Goal: Task Accomplishment & Management: Complete application form

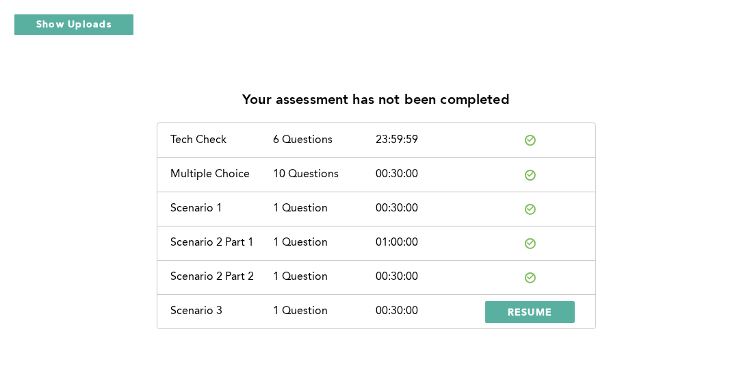
click at [692, 44] on div "Your assessment has not been completed Tech Check 6 Questions 23:59:59 Multiple…" at bounding box center [376, 204] width 752 height 408
click at [560, 306] on button "RESUME" at bounding box center [530, 312] width 90 height 22
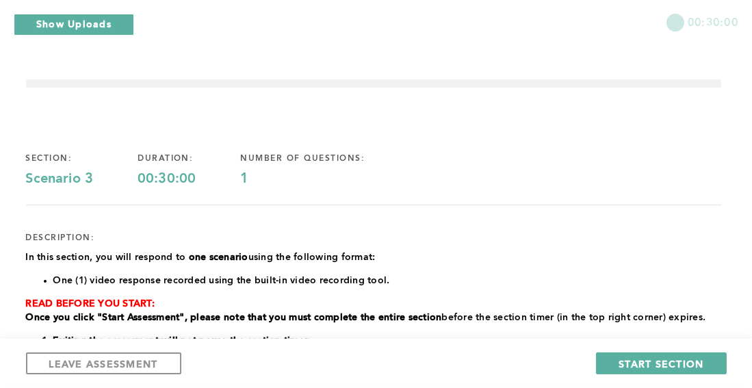
scroll to position [205, 0]
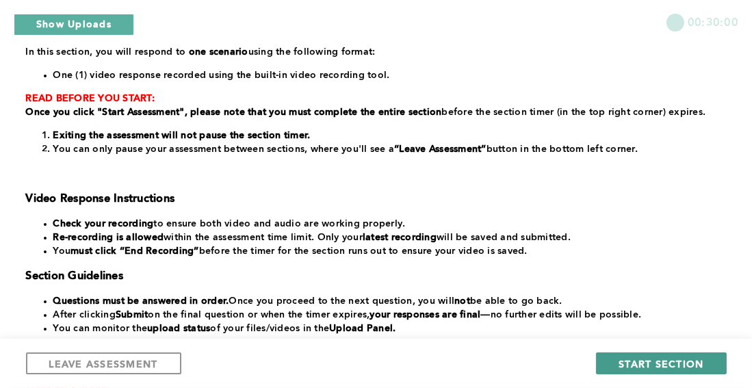
click at [637, 363] on span "START SECTION" at bounding box center [660, 363] width 85 height 13
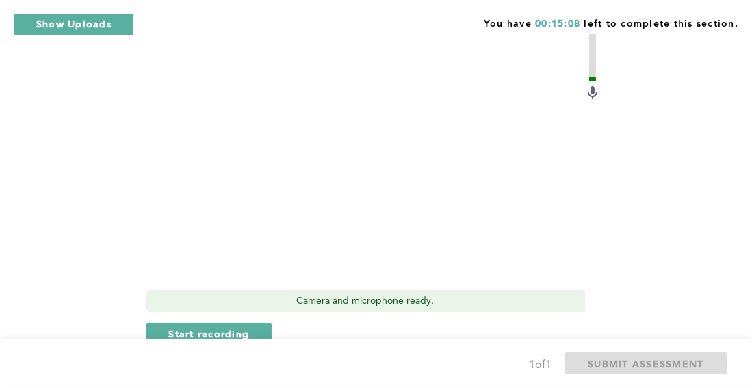
scroll to position [468, 0]
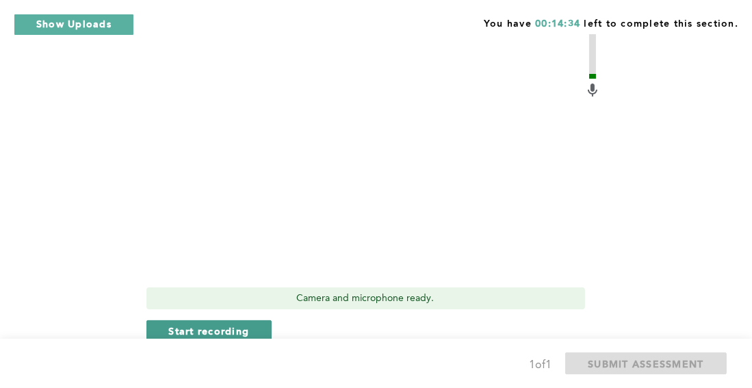
click at [222, 324] on span "Start recording" at bounding box center [209, 330] width 81 height 13
click at [202, 324] on span "Stop recording" at bounding box center [209, 330] width 80 height 13
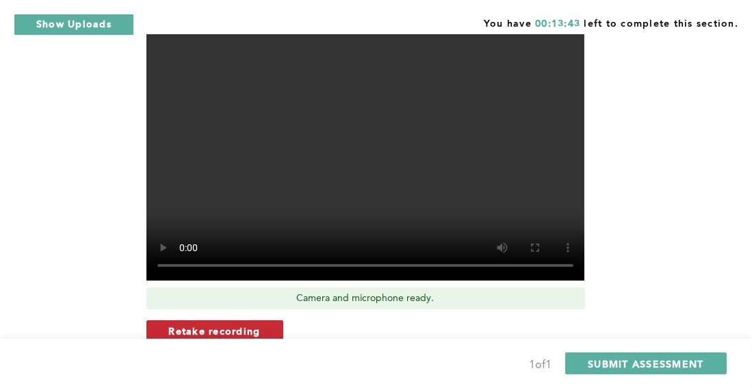
click at [207, 324] on span "Retake recording" at bounding box center [215, 330] width 92 height 13
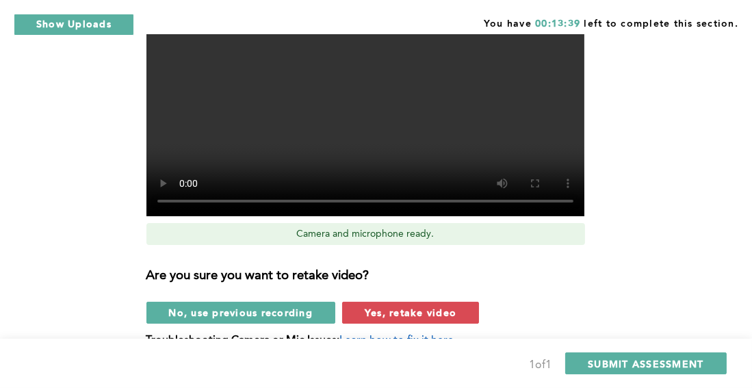
scroll to position [514, 0]
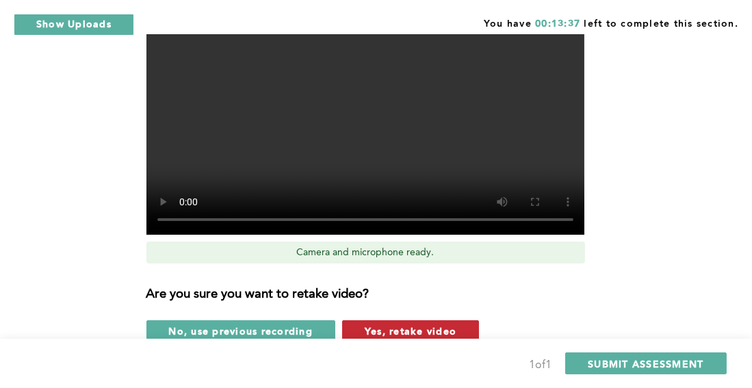
click at [412, 324] on span "Yes, retake video" at bounding box center [410, 330] width 92 height 13
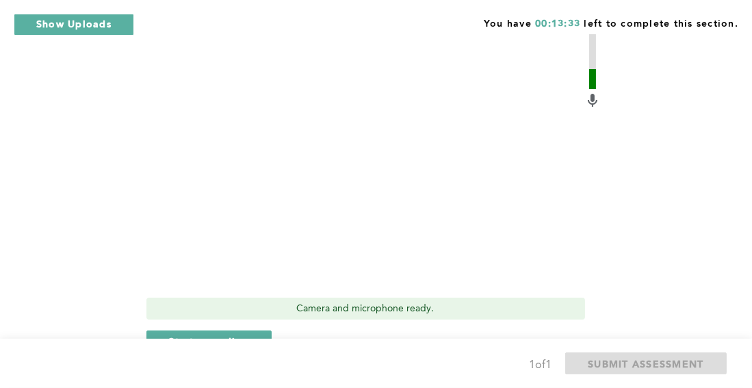
scroll to position [457, 0]
click at [208, 336] on span "Start recording" at bounding box center [209, 342] width 81 height 13
click at [208, 336] on span "Stop recording" at bounding box center [209, 342] width 80 height 13
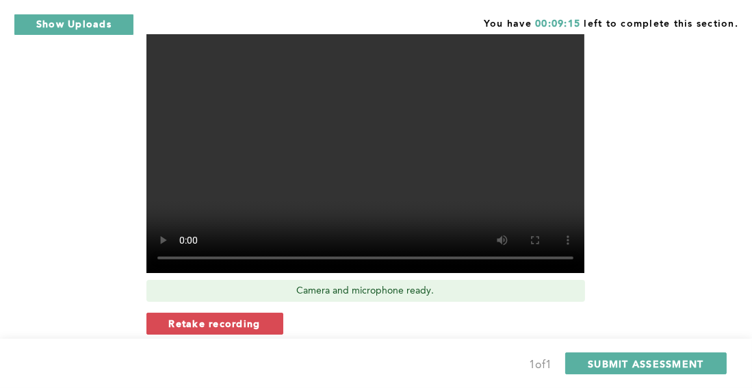
scroll to position [467, 0]
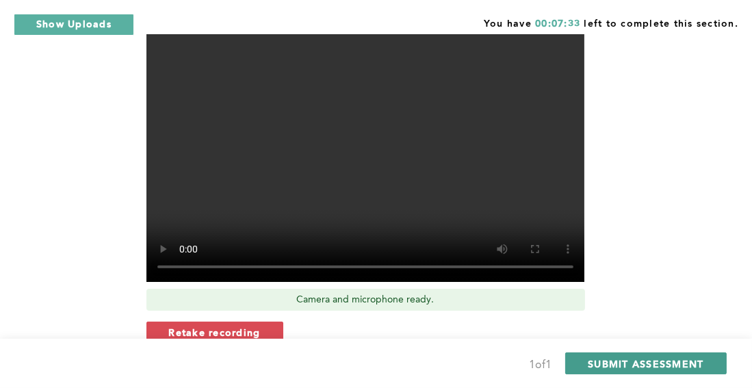
click at [625, 362] on span "SUBMIT ASSESSMENT" at bounding box center [645, 363] width 116 height 13
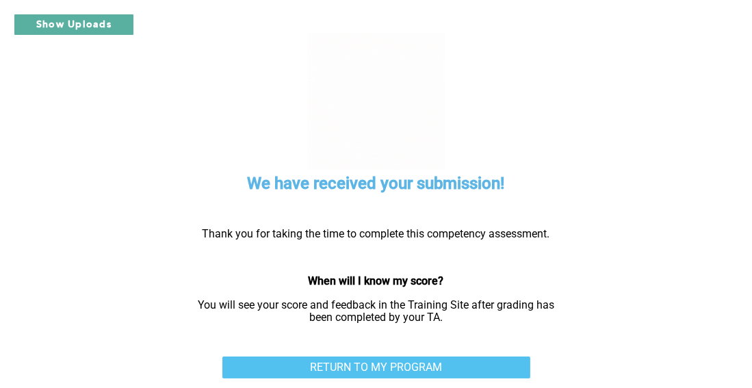
click at [395, 362] on link "RETURN TO MY PROGRAM" at bounding box center [376, 367] width 308 height 22
